Goal: Information Seeking & Learning: Learn about a topic

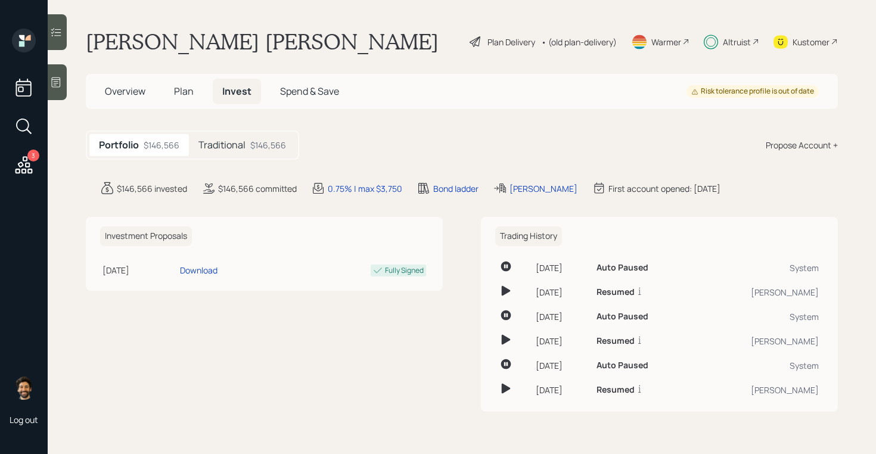
click at [228, 136] on div "Traditional $146,566" at bounding box center [242, 145] width 107 height 22
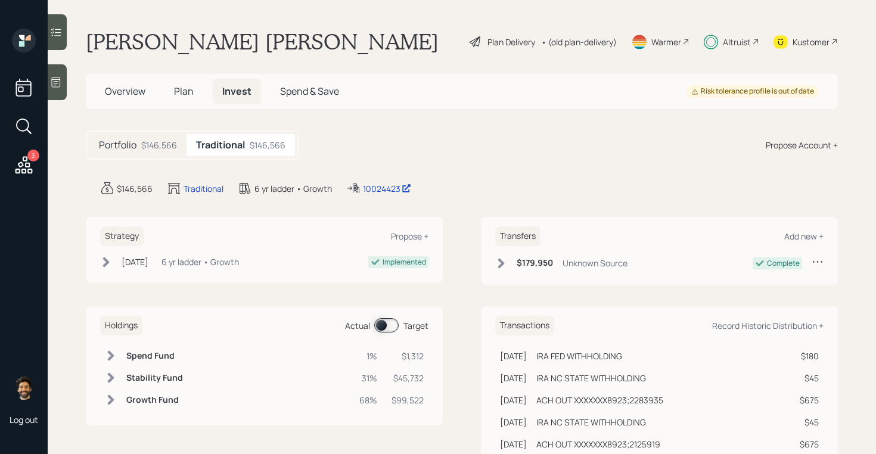
click at [612, 263] on div "Unknown Source" at bounding box center [595, 263] width 65 height 13
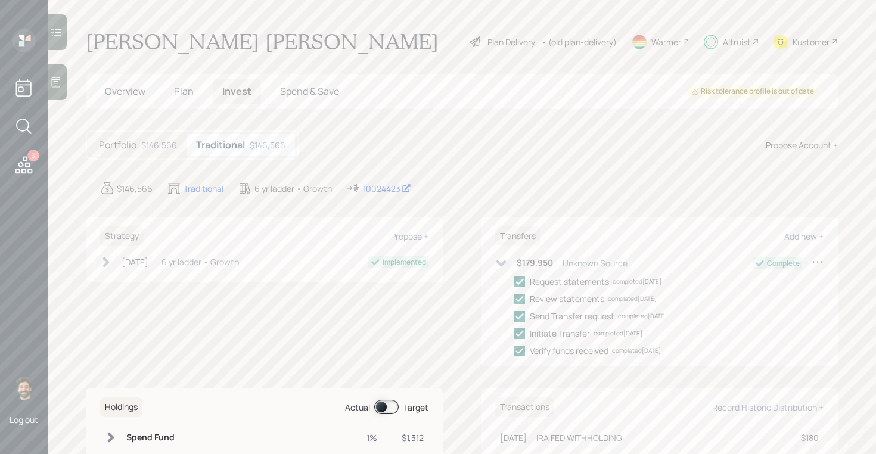
click at [612, 263] on div "Unknown Source" at bounding box center [595, 263] width 65 height 13
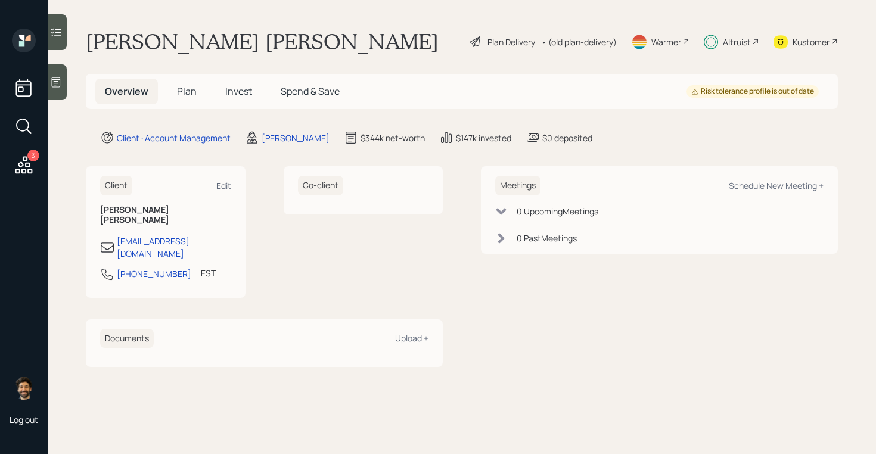
click at [589, 42] on div "• (old plan-delivery)" at bounding box center [579, 42] width 76 height 13
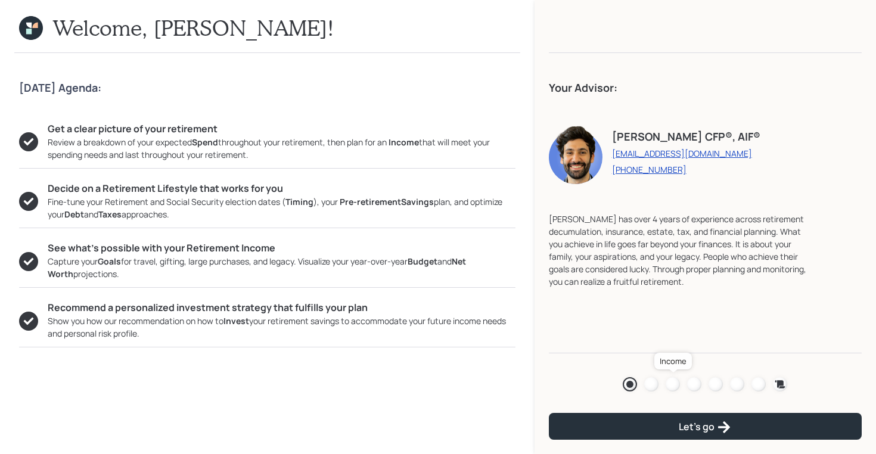
click at [674, 384] on div at bounding box center [673, 384] width 14 height 14
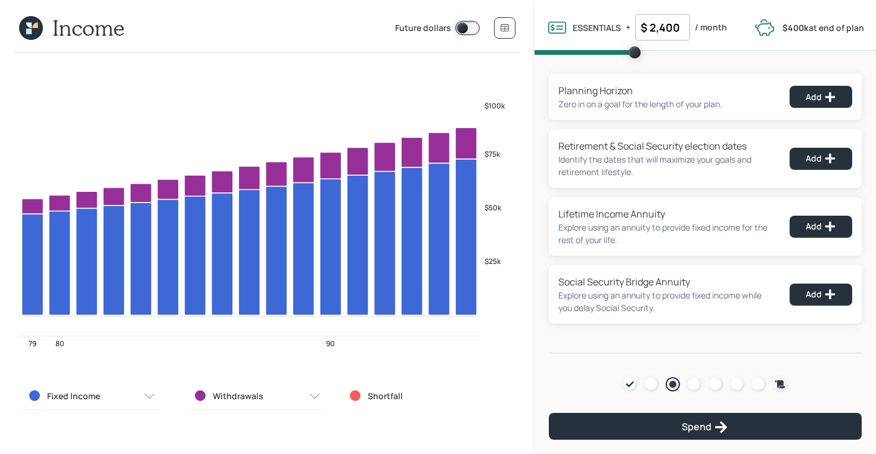
click at [32, 25] on icon at bounding box center [31, 28] width 24 height 24
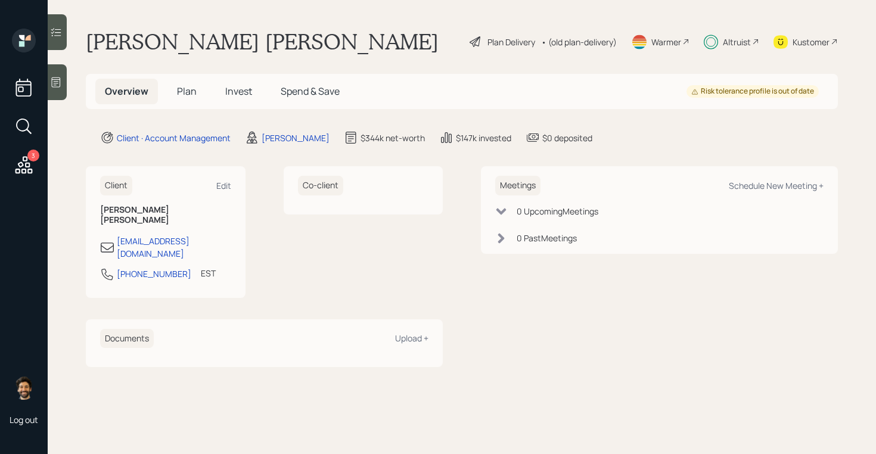
click at [189, 87] on span "Plan" at bounding box center [187, 91] width 20 height 13
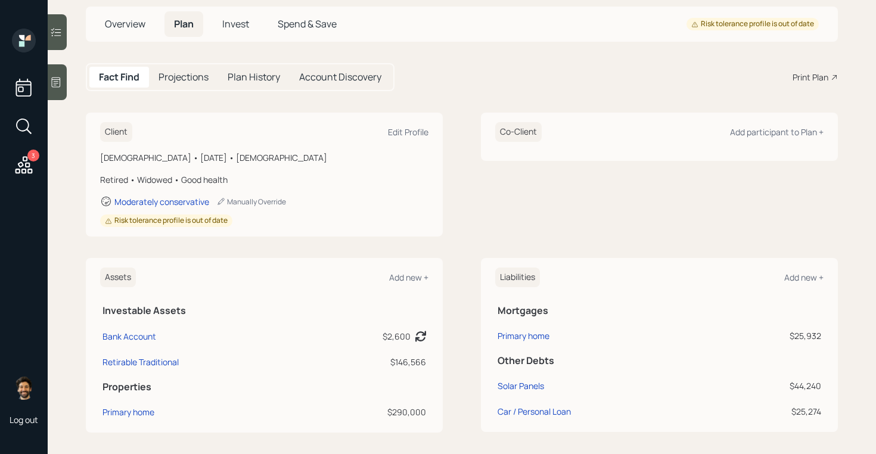
scroll to position [76, 0]
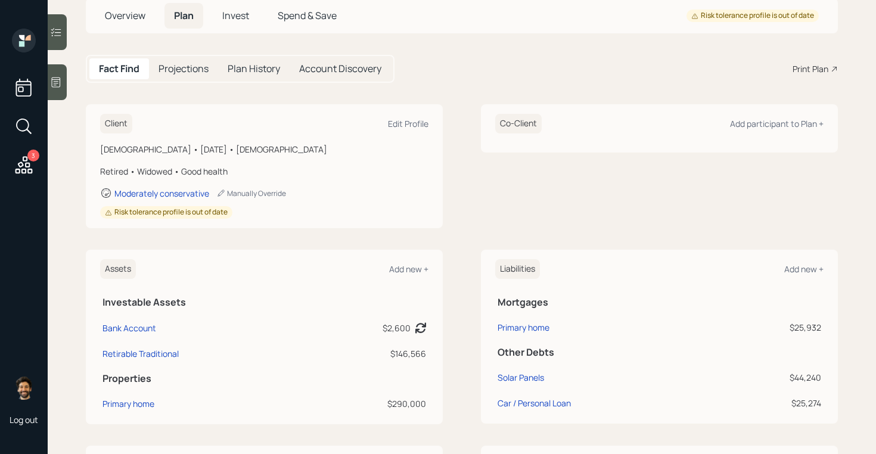
click at [232, 18] on span "Invest" at bounding box center [235, 15] width 27 height 13
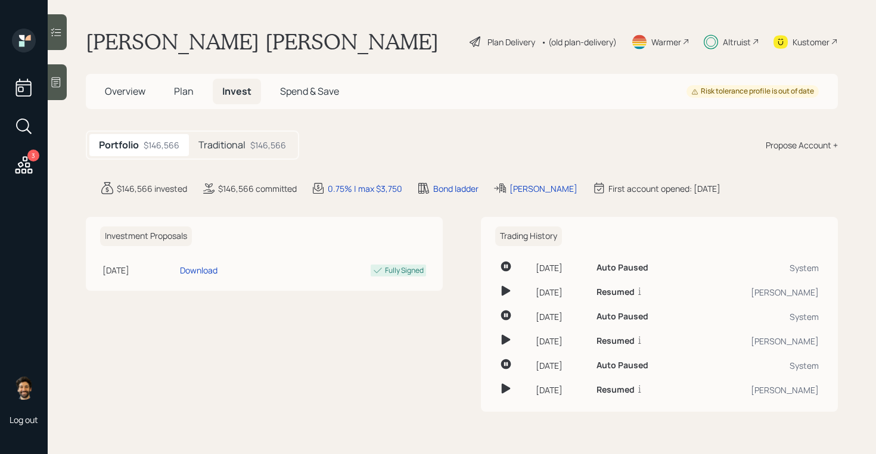
click at [234, 142] on h5 "Traditional" at bounding box center [221, 144] width 47 height 11
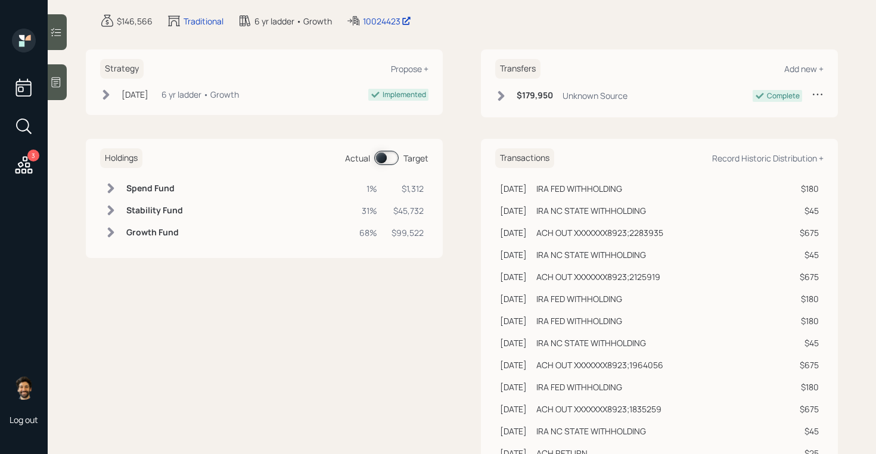
scroll to position [159, 0]
